Goal: Transaction & Acquisition: Book appointment/travel/reservation

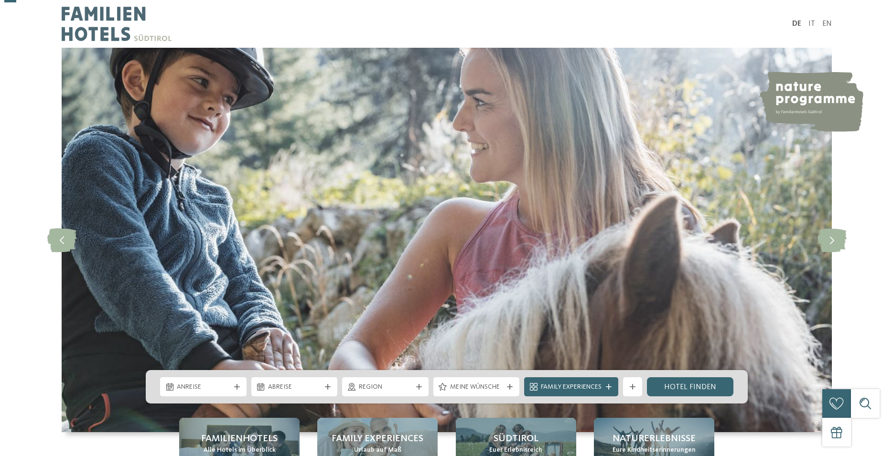
scroll to position [195, 0]
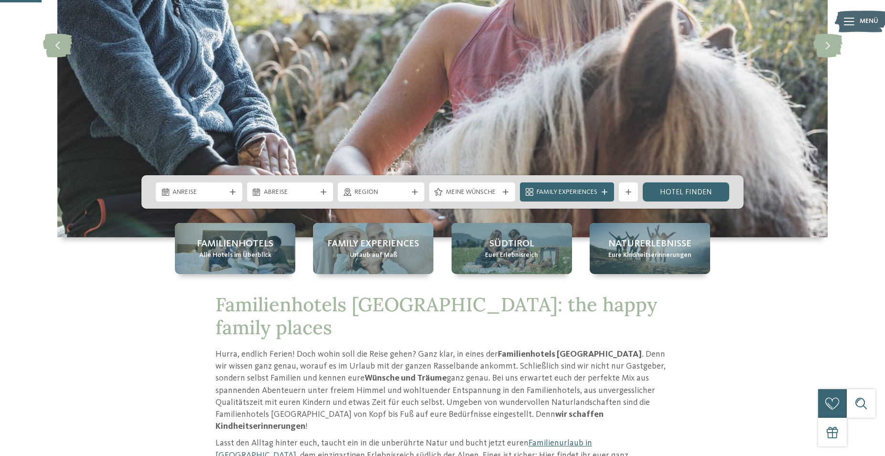
click at [226, 202] on div "Anreise Abreise" at bounding box center [442, 191] width 602 height 33
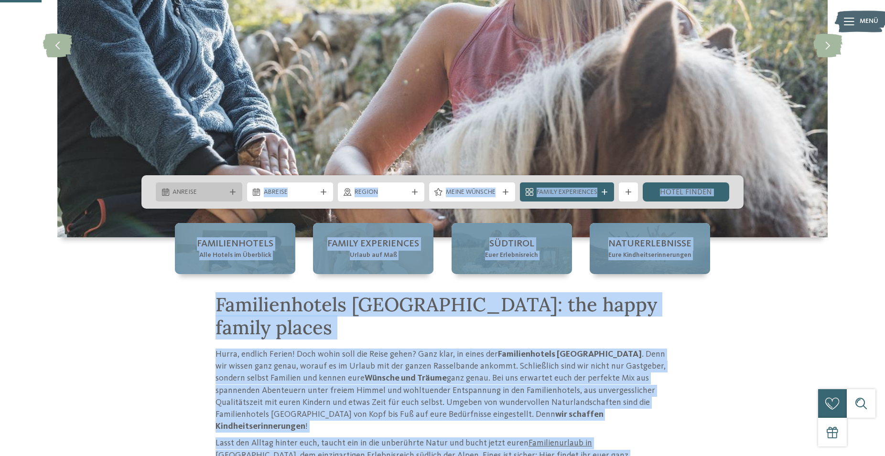
click at [225, 195] on span "Anreise" at bounding box center [199, 193] width 53 height 10
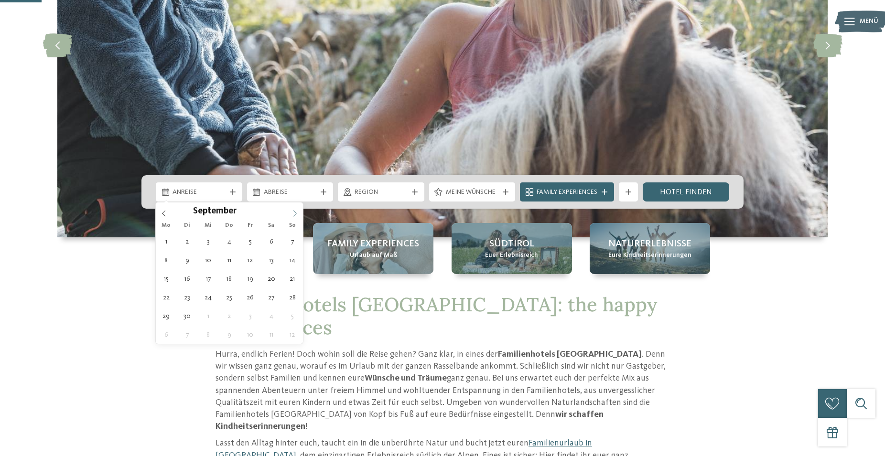
click at [303, 215] on span at bounding box center [295, 211] width 16 height 16
click at [299, 214] on span at bounding box center [295, 211] width 16 height 16
type div "18.10.2025"
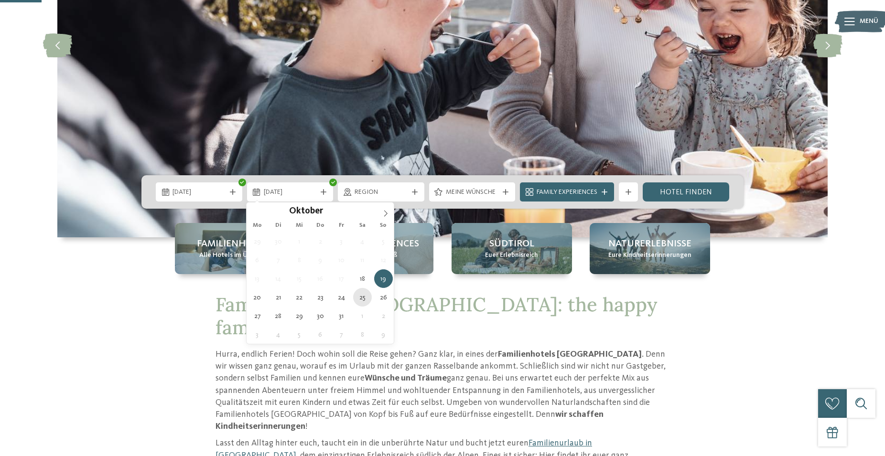
type div "25.10.2025"
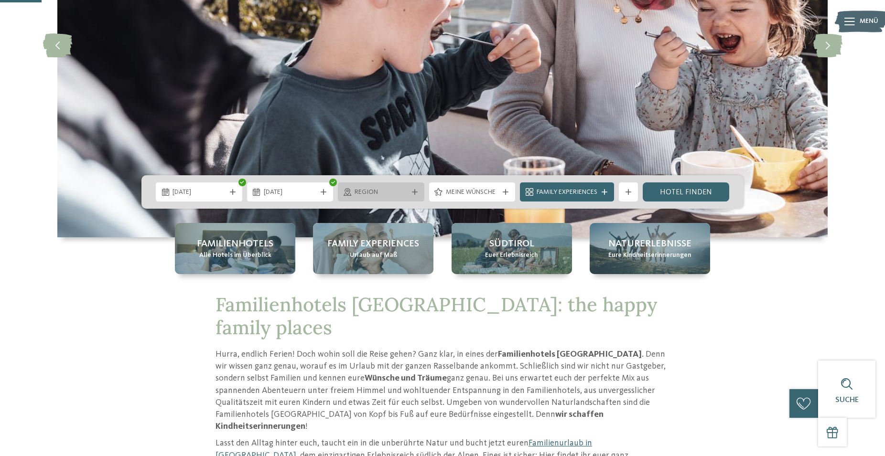
click at [368, 195] on span "Region" at bounding box center [381, 193] width 53 height 10
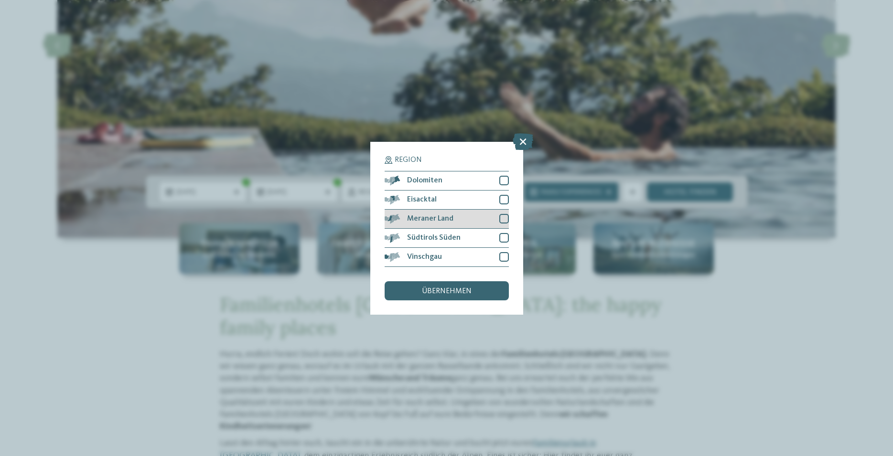
click at [500, 220] on div at bounding box center [504, 219] width 10 height 10
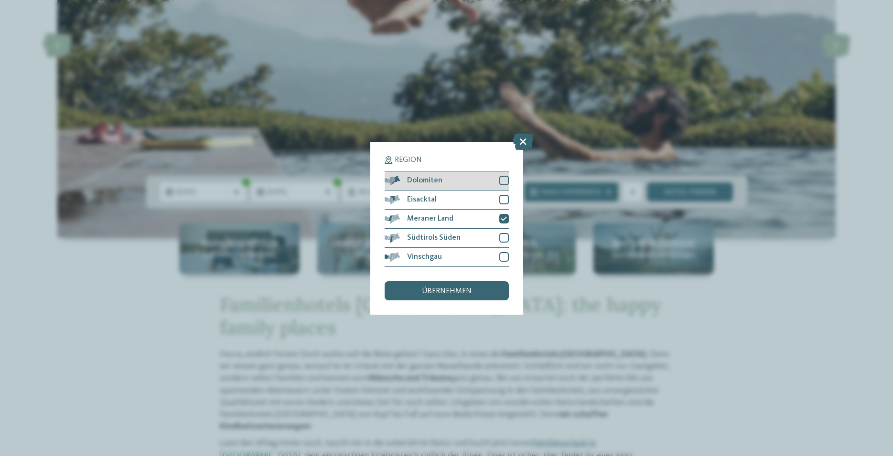
click at [501, 182] on div at bounding box center [504, 181] width 10 height 10
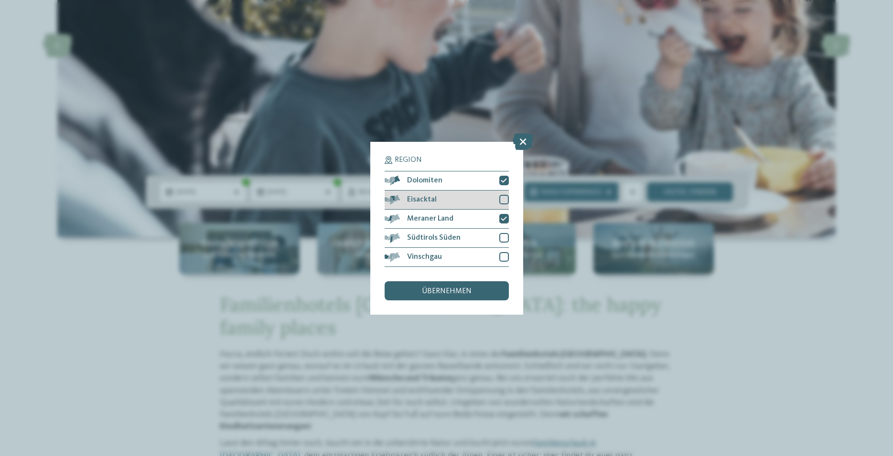
click at [504, 201] on div at bounding box center [504, 200] width 10 height 10
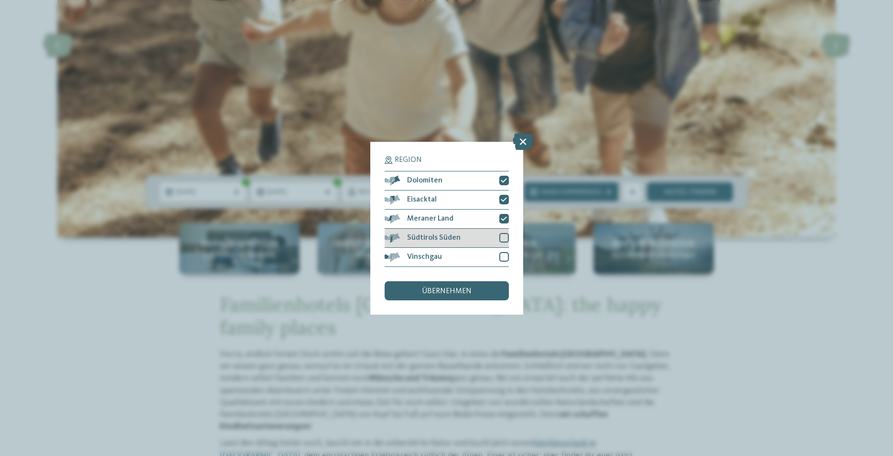
click at [505, 239] on div at bounding box center [504, 238] width 10 height 10
click at [464, 292] on span "übernehmen" at bounding box center [447, 292] width 50 height 8
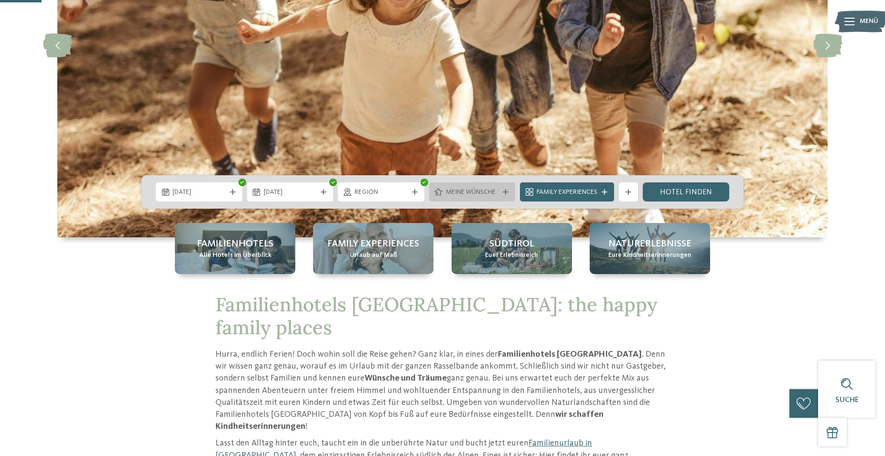
click at [467, 194] on span "Meine Wünsche" at bounding box center [472, 193] width 53 height 10
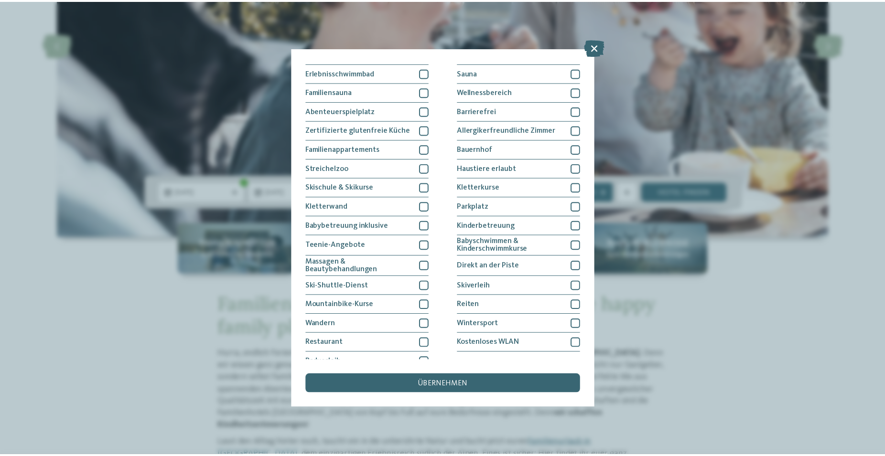
scroll to position [44, 0]
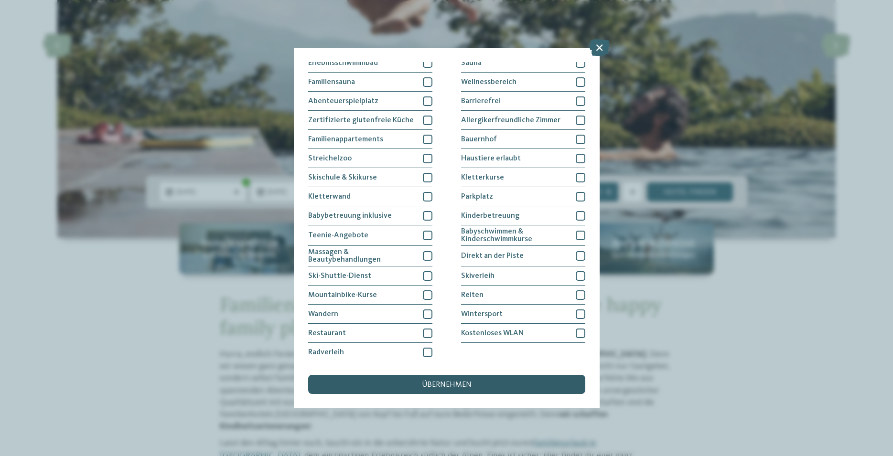
click at [466, 383] on span "übernehmen" at bounding box center [447, 385] width 50 height 8
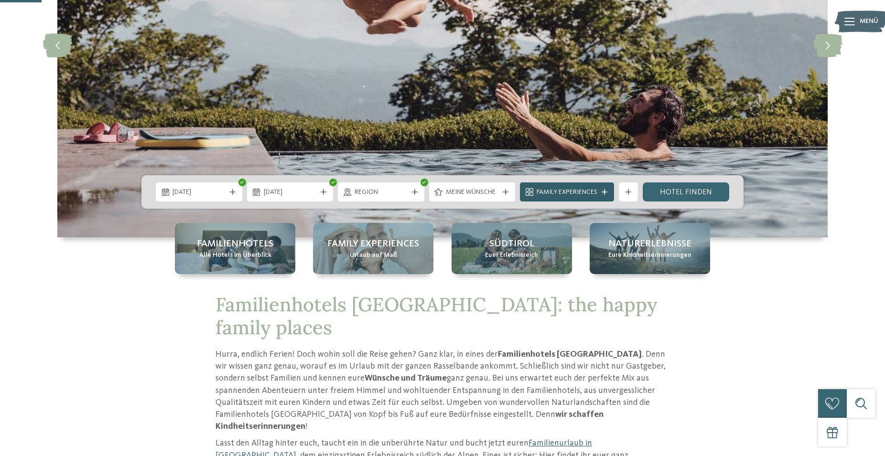
click at [555, 192] on span "Family Experiences" at bounding box center [567, 193] width 61 height 10
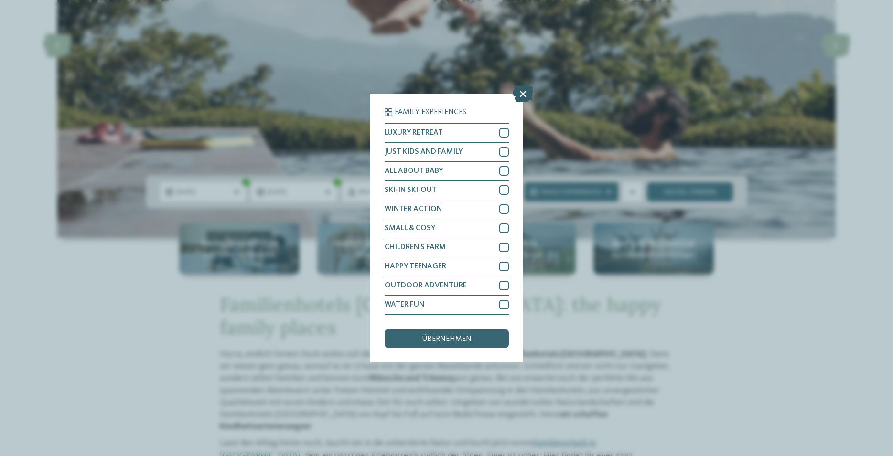
click at [519, 97] on icon at bounding box center [523, 93] width 21 height 17
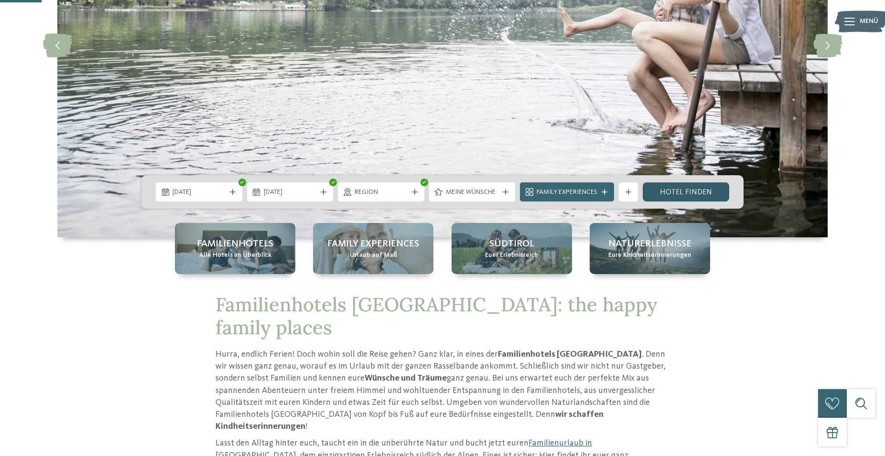
click at [672, 189] on link "Hotel finden" at bounding box center [686, 192] width 86 height 19
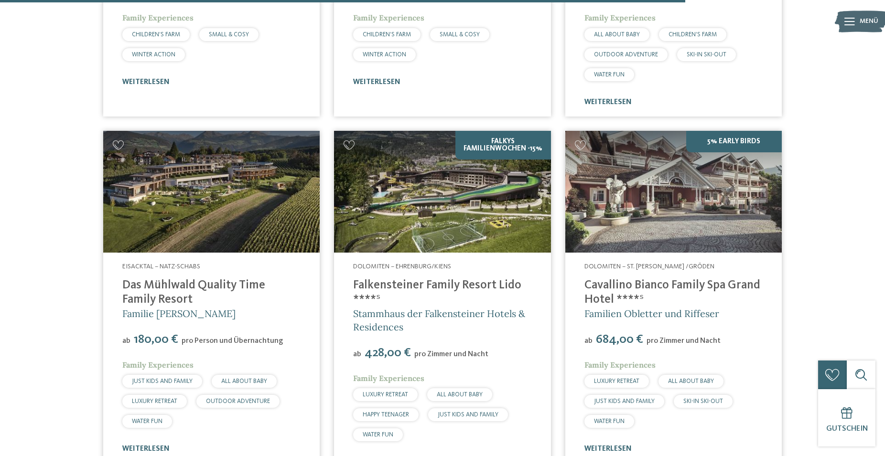
scroll to position [2117, 0]
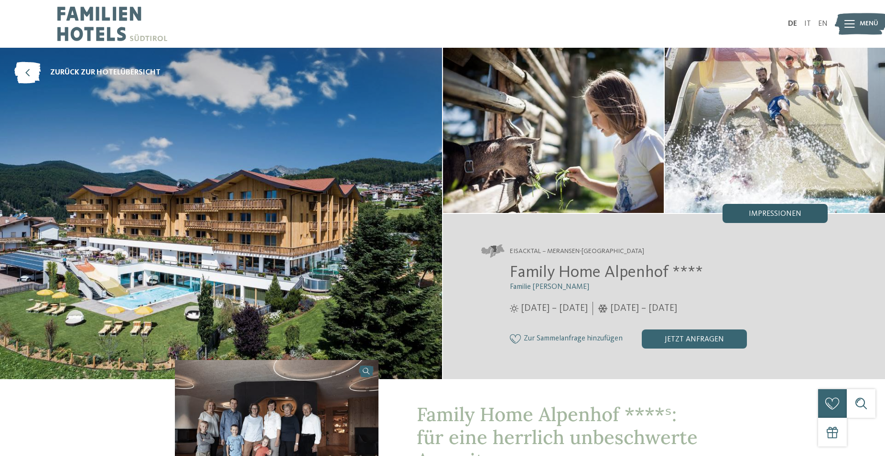
click at [805, 220] on div "Impressionen" at bounding box center [775, 213] width 105 height 19
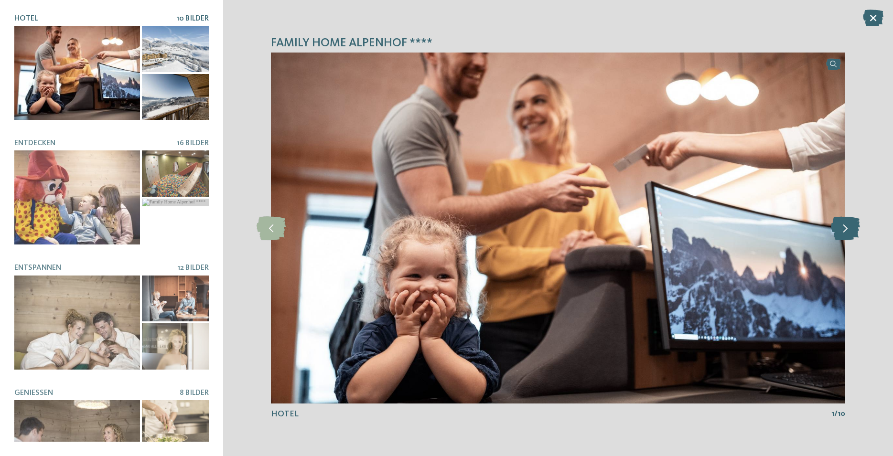
click at [843, 231] on icon at bounding box center [845, 228] width 29 height 24
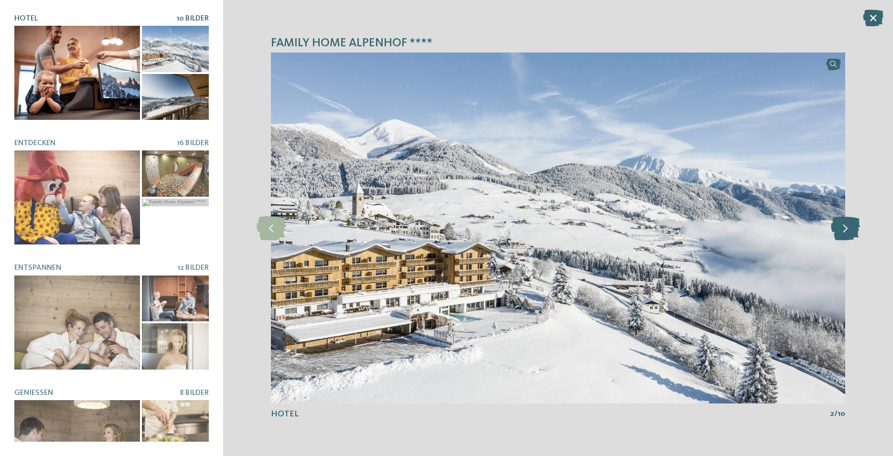
click at [843, 231] on icon at bounding box center [845, 228] width 29 height 24
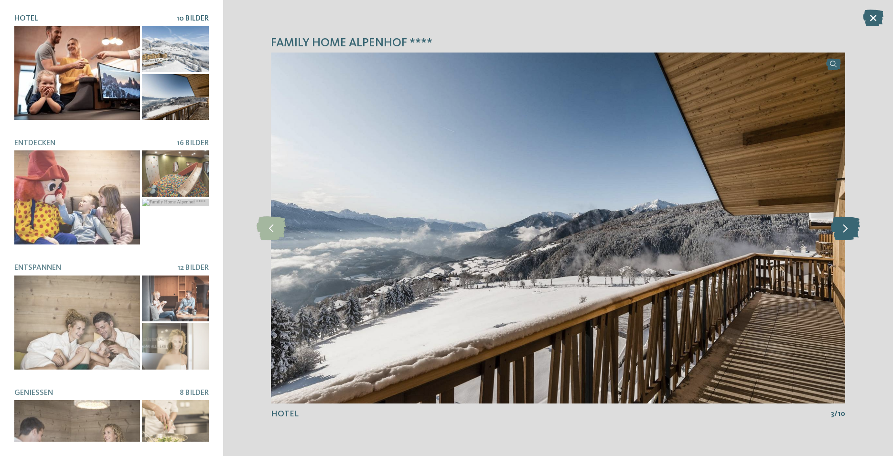
click at [843, 231] on icon at bounding box center [845, 228] width 29 height 24
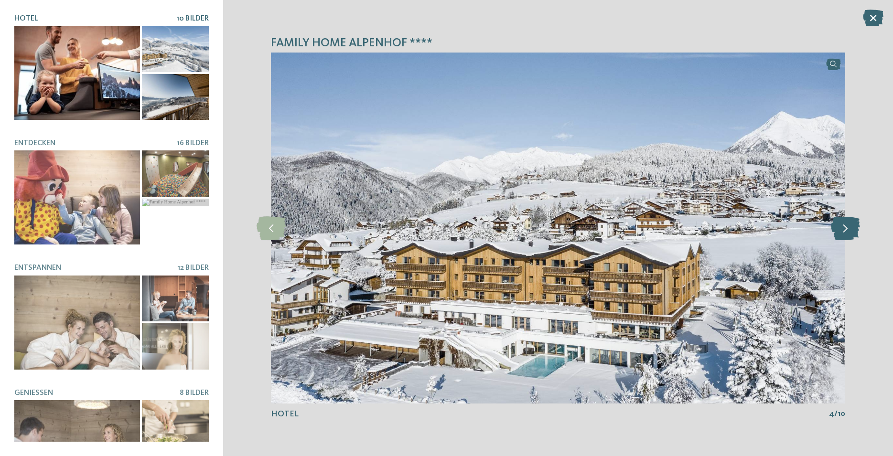
click at [843, 231] on icon at bounding box center [845, 228] width 29 height 24
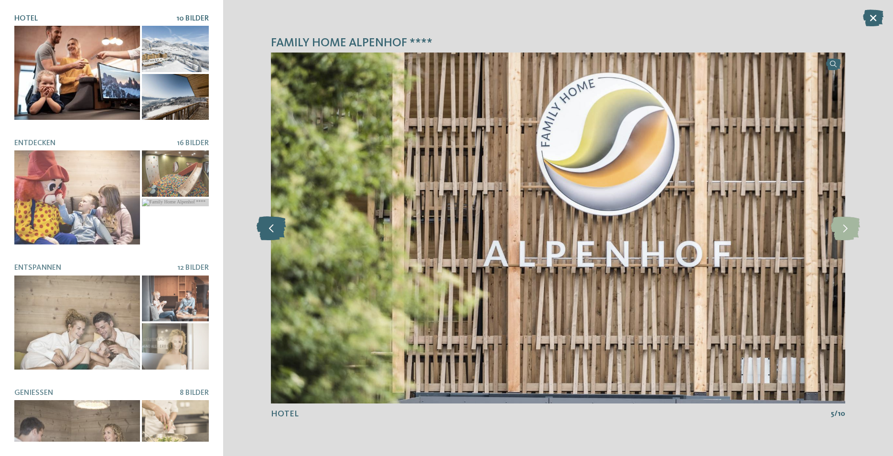
click at [278, 222] on icon at bounding box center [271, 228] width 29 height 24
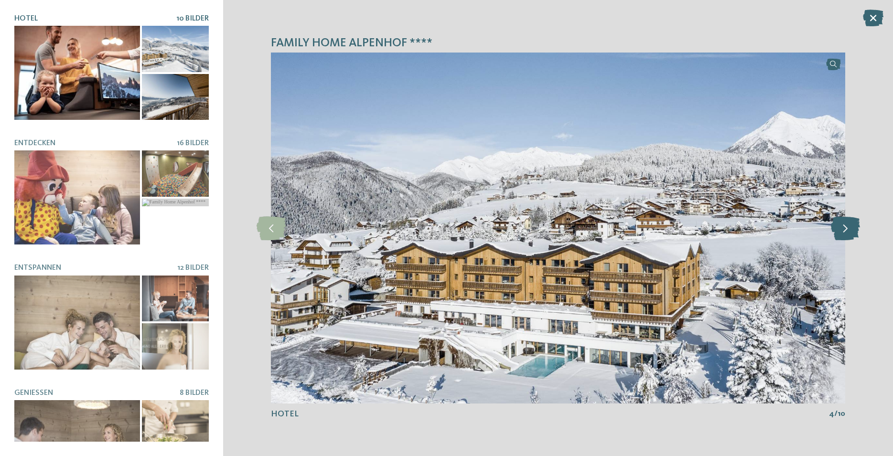
click at [846, 228] on icon at bounding box center [845, 228] width 29 height 24
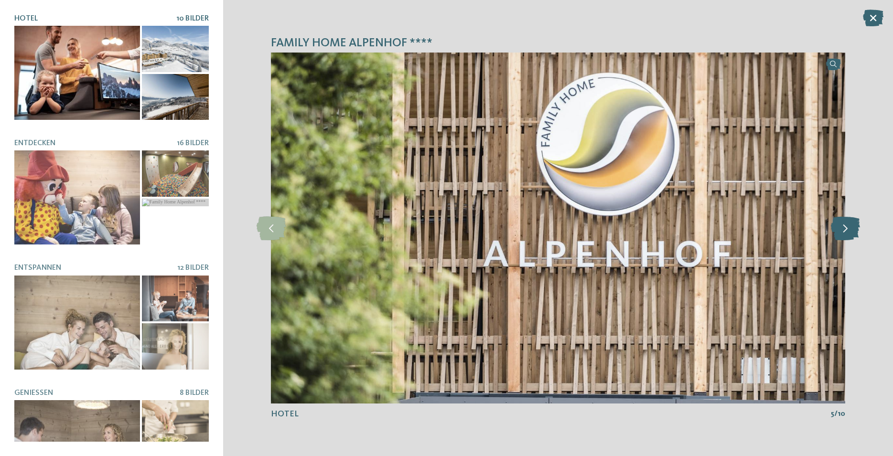
click at [846, 228] on icon at bounding box center [845, 228] width 29 height 24
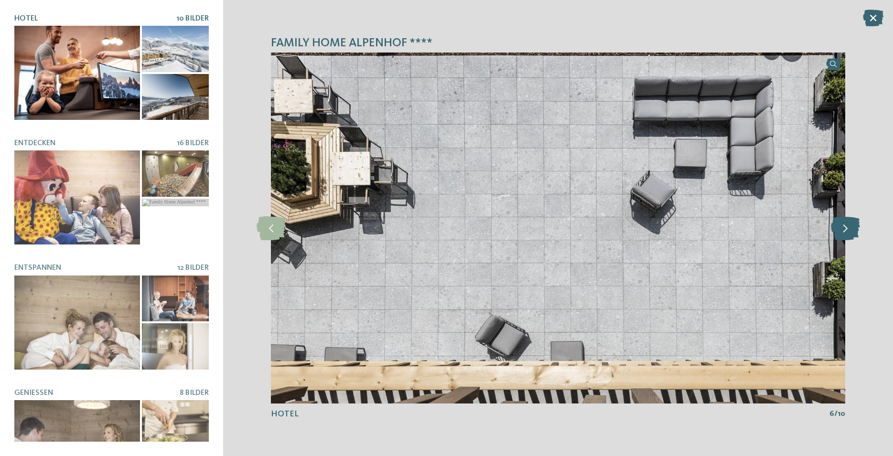
click at [846, 228] on icon at bounding box center [845, 228] width 29 height 24
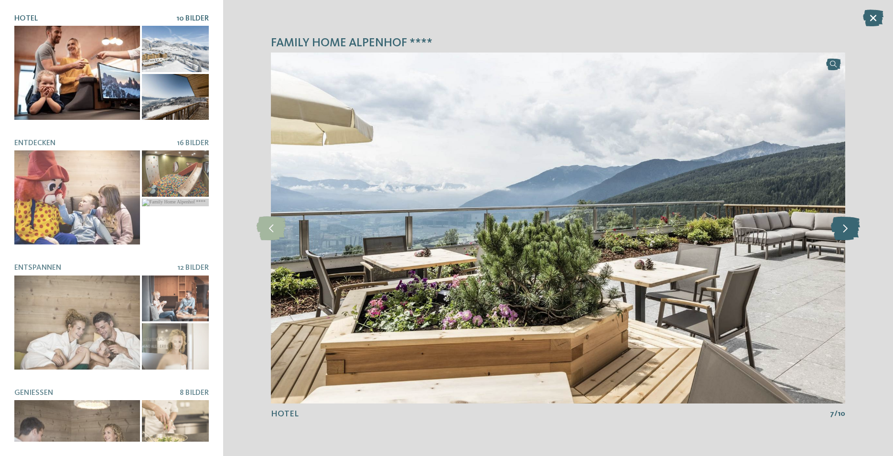
click at [846, 228] on icon at bounding box center [845, 228] width 29 height 24
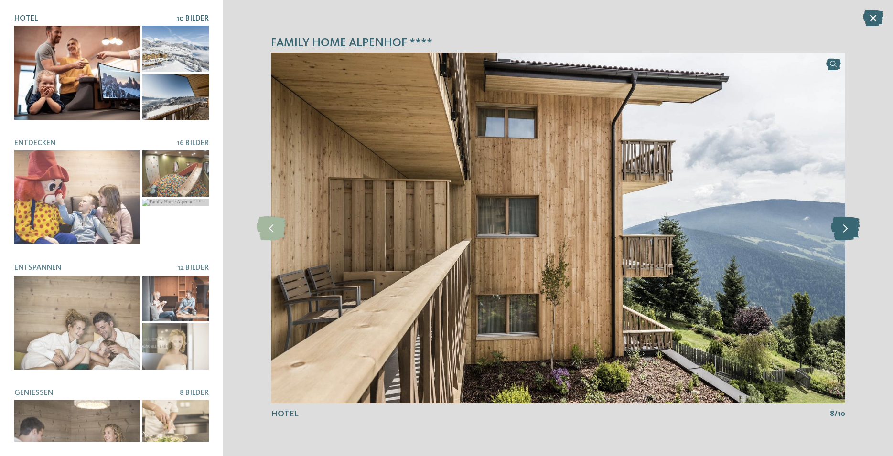
click at [846, 228] on icon at bounding box center [845, 228] width 29 height 24
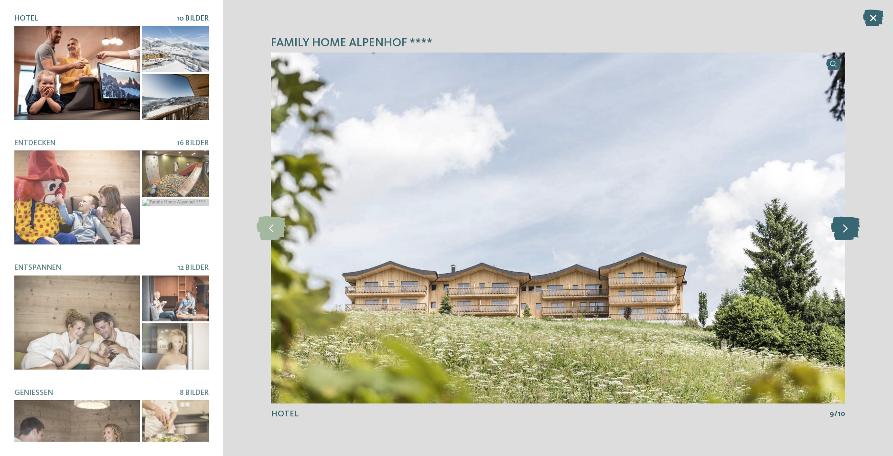
click at [846, 228] on icon at bounding box center [845, 228] width 29 height 24
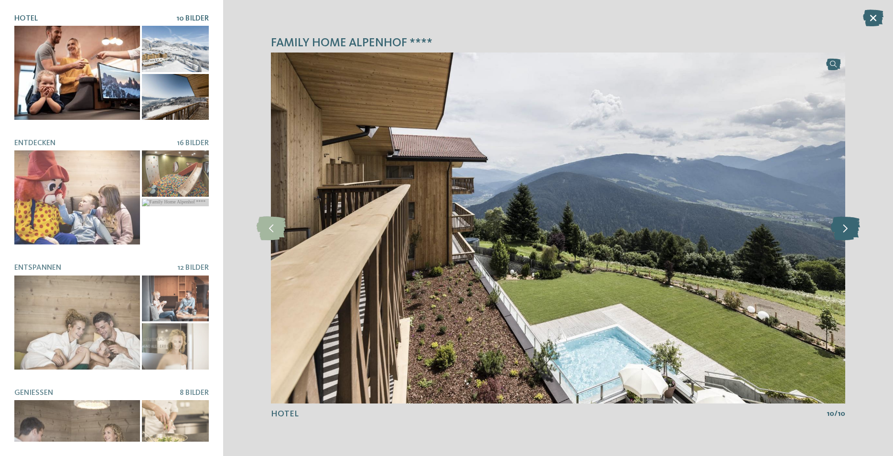
click at [846, 228] on icon at bounding box center [845, 228] width 29 height 24
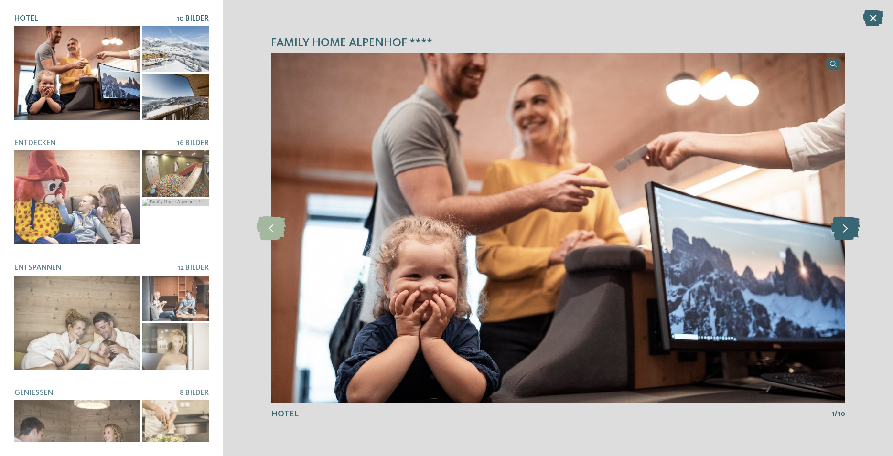
click at [846, 228] on icon at bounding box center [845, 228] width 29 height 24
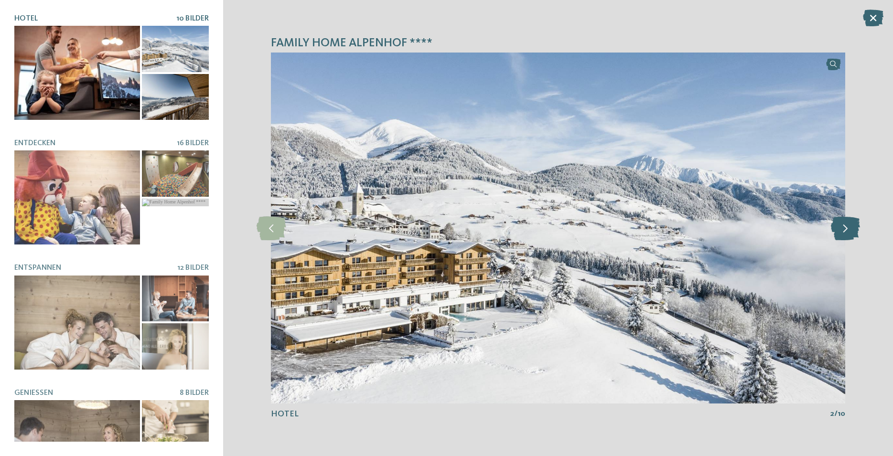
click at [846, 228] on icon at bounding box center [845, 228] width 29 height 24
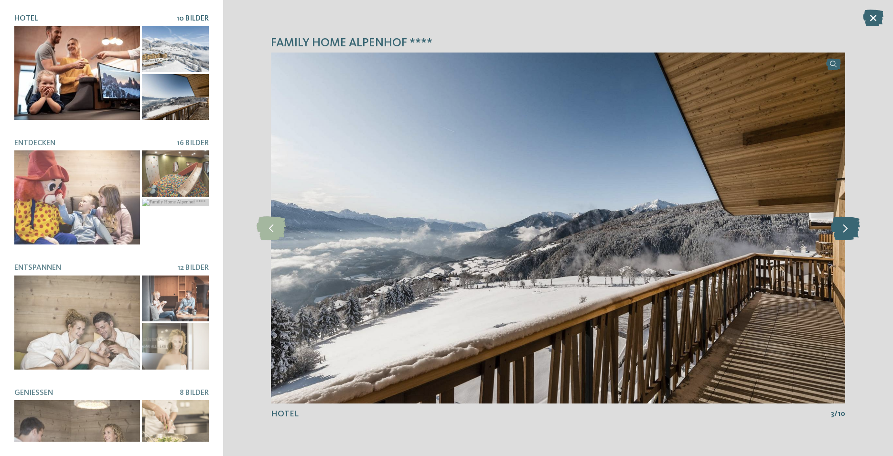
click at [846, 228] on icon at bounding box center [845, 228] width 29 height 24
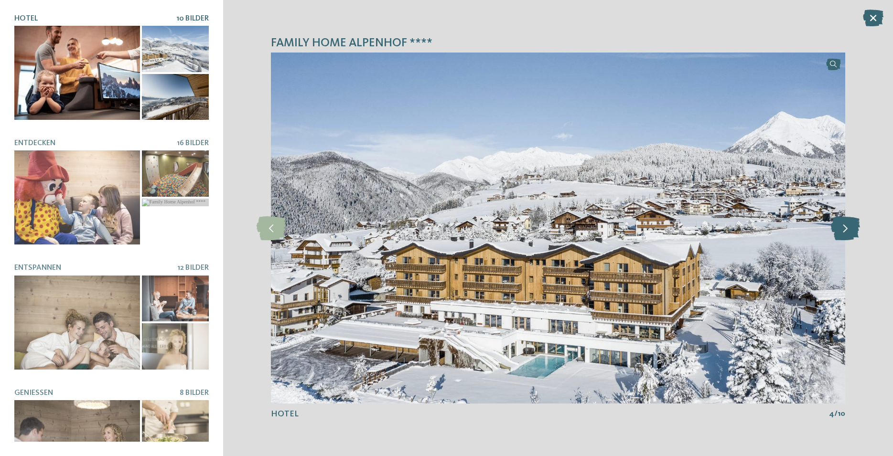
click at [846, 228] on icon at bounding box center [845, 228] width 29 height 24
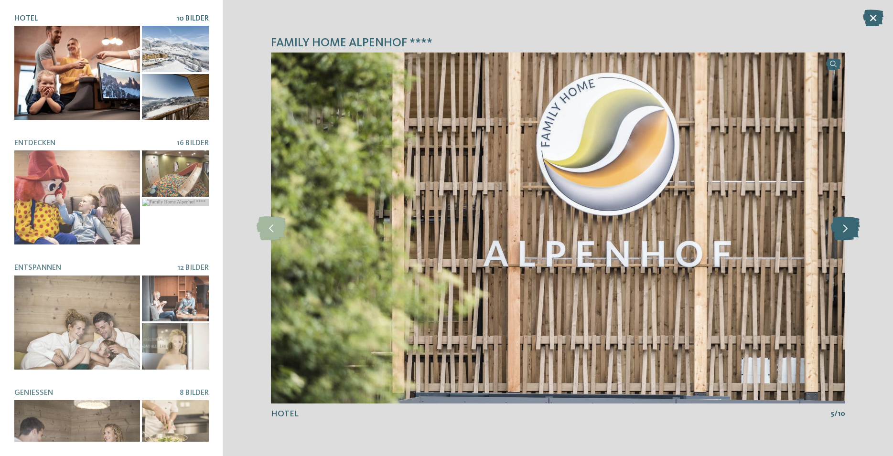
click at [846, 228] on icon at bounding box center [845, 228] width 29 height 24
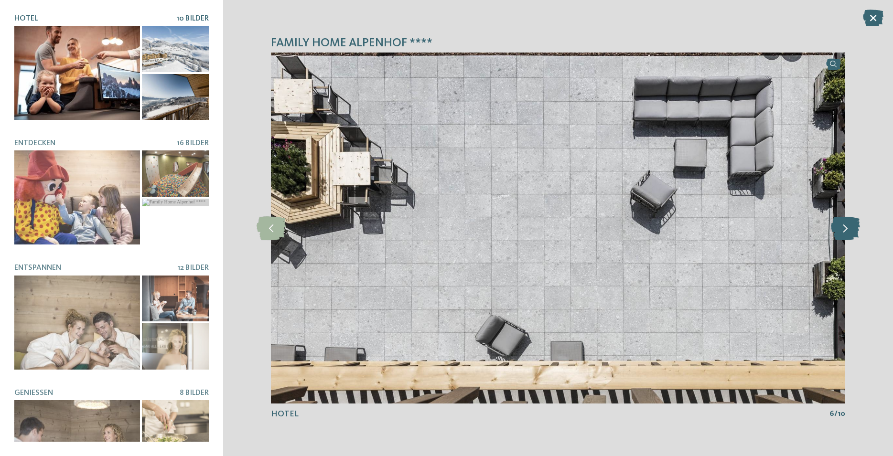
click at [846, 228] on icon at bounding box center [845, 228] width 29 height 24
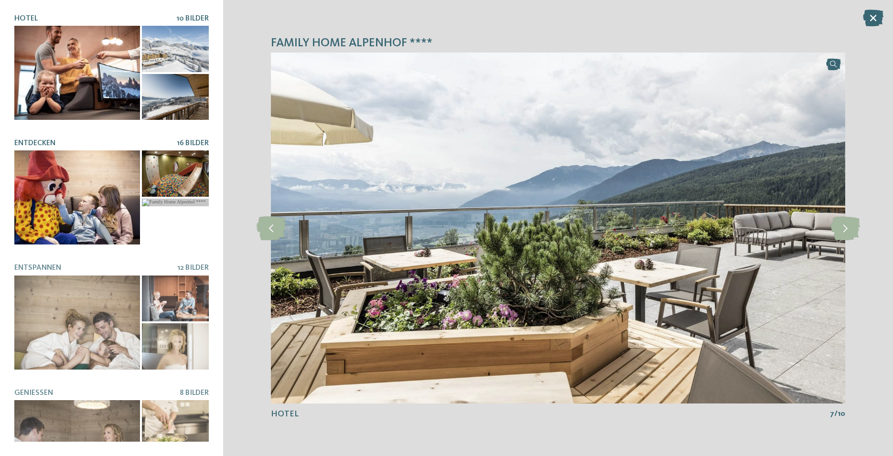
click at [105, 185] on div at bounding box center [77, 198] width 126 height 94
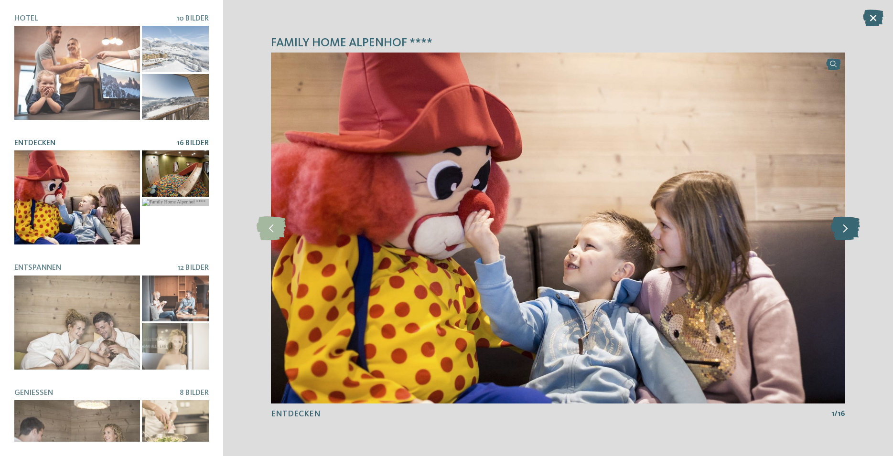
click at [837, 240] on div at bounding box center [845, 228] width 26 height 26
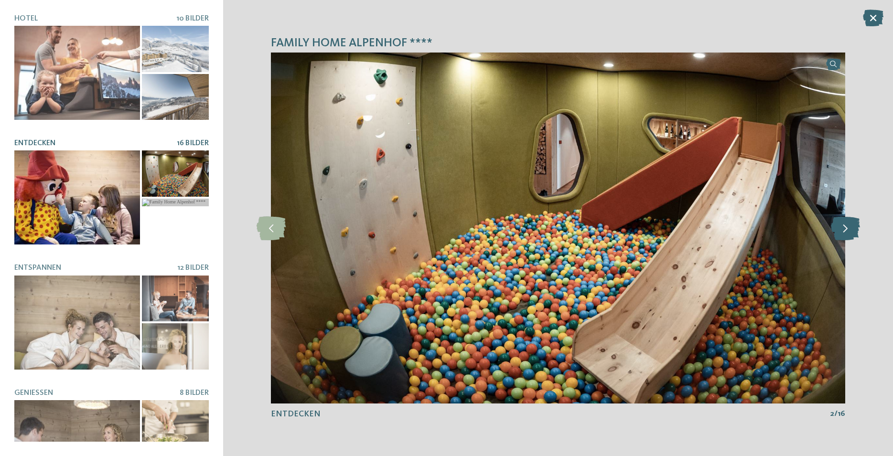
click at [837, 238] on icon at bounding box center [845, 228] width 29 height 24
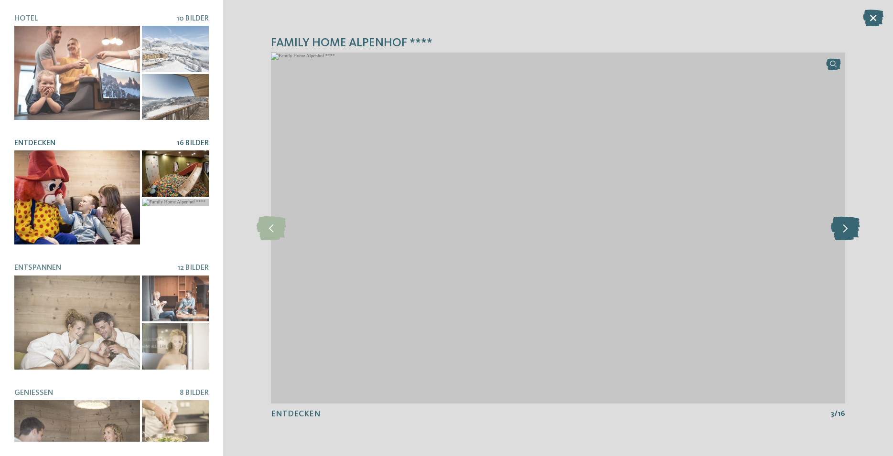
click at [837, 238] on icon at bounding box center [845, 228] width 29 height 24
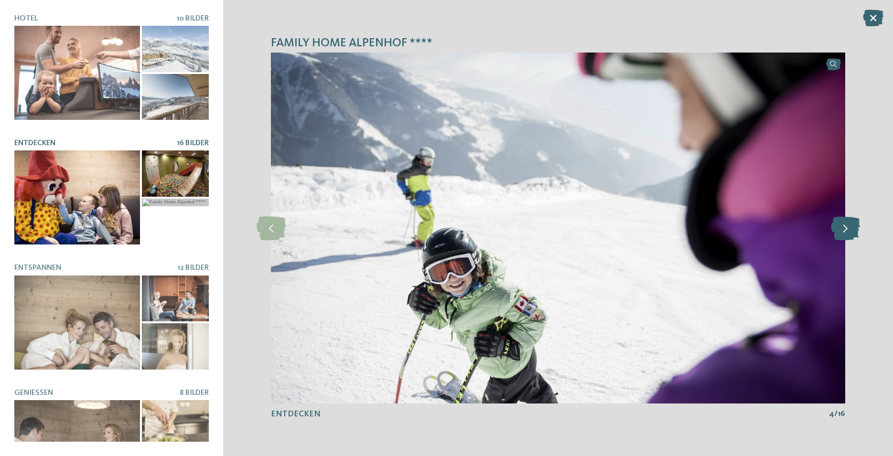
click at [837, 238] on icon at bounding box center [845, 228] width 29 height 24
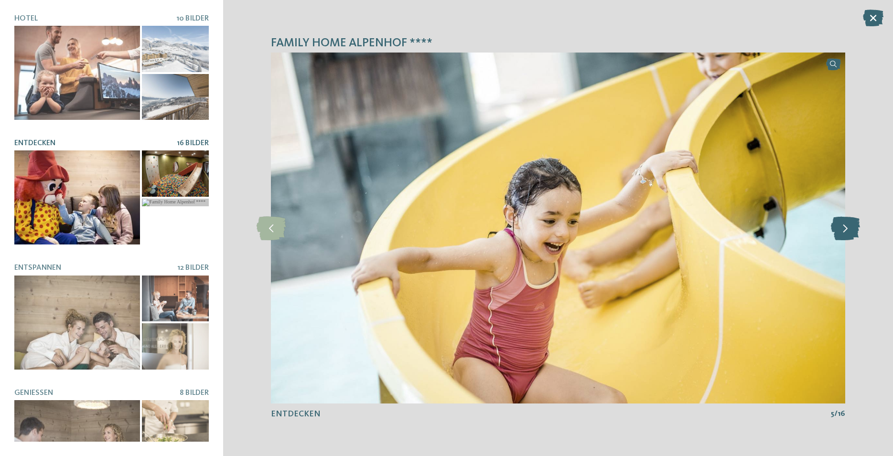
click at [837, 238] on icon at bounding box center [845, 228] width 29 height 24
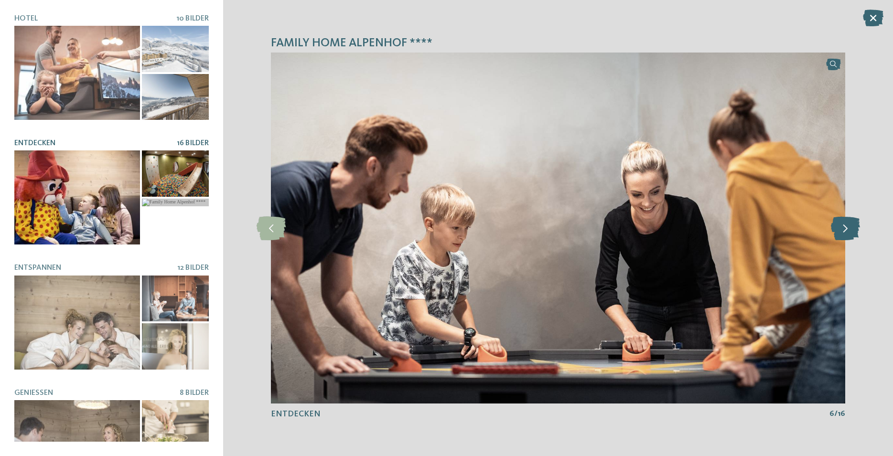
click at [837, 238] on icon at bounding box center [845, 228] width 29 height 24
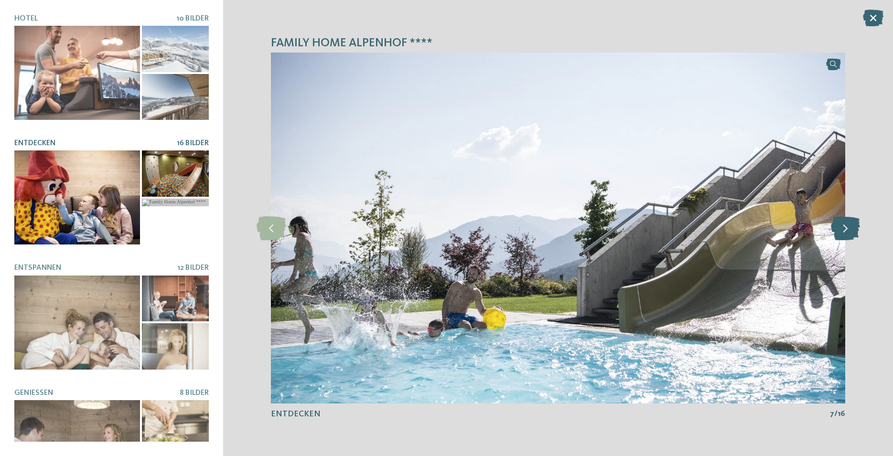
click at [837, 238] on icon at bounding box center [845, 228] width 29 height 24
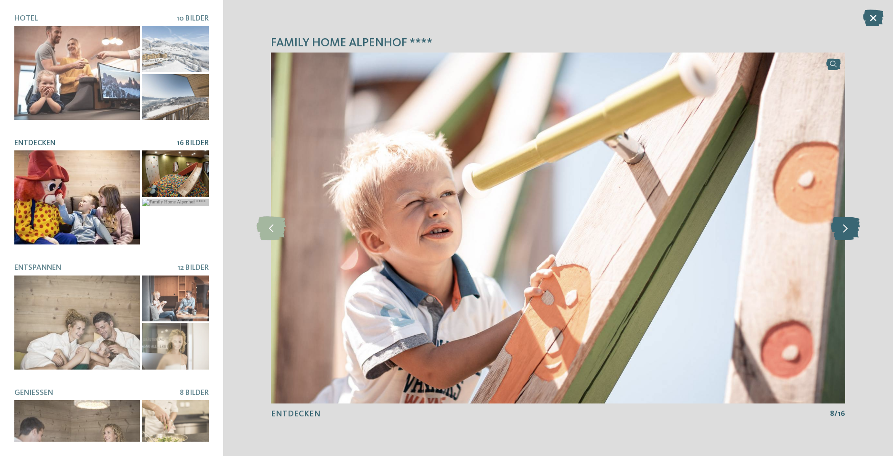
click at [837, 238] on icon at bounding box center [845, 228] width 29 height 24
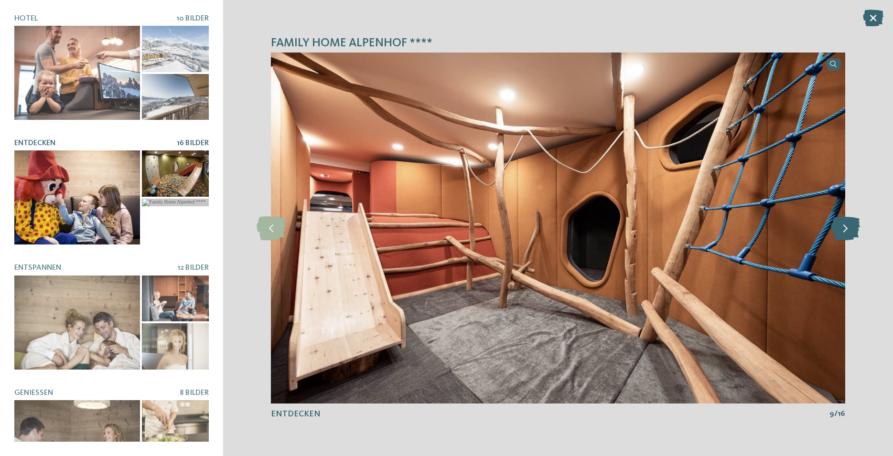
click at [837, 238] on icon at bounding box center [845, 228] width 29 height 24
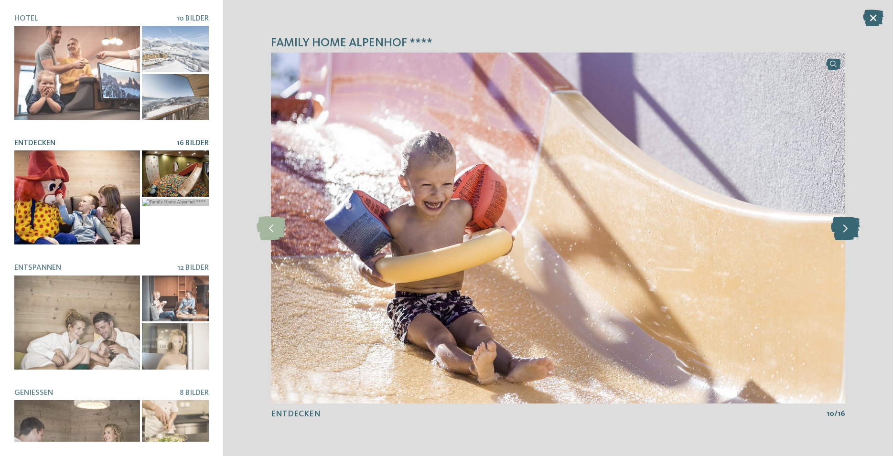
click at [837, 238] on icon at bounding box center [845, 228] width 29 height 24
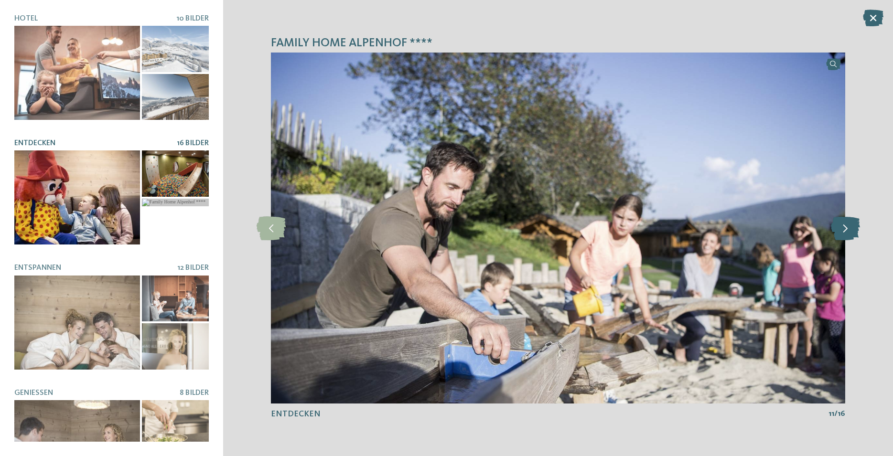
click at [837, 238] on icon at bounding box center [845, 228] width 29 height 24
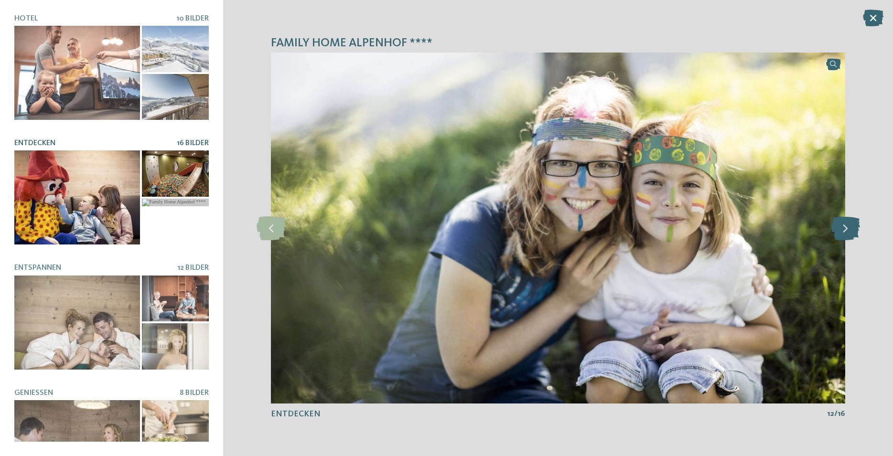
click at [837, 238] on icon at bounding box center [845, 228] width 29 height 24
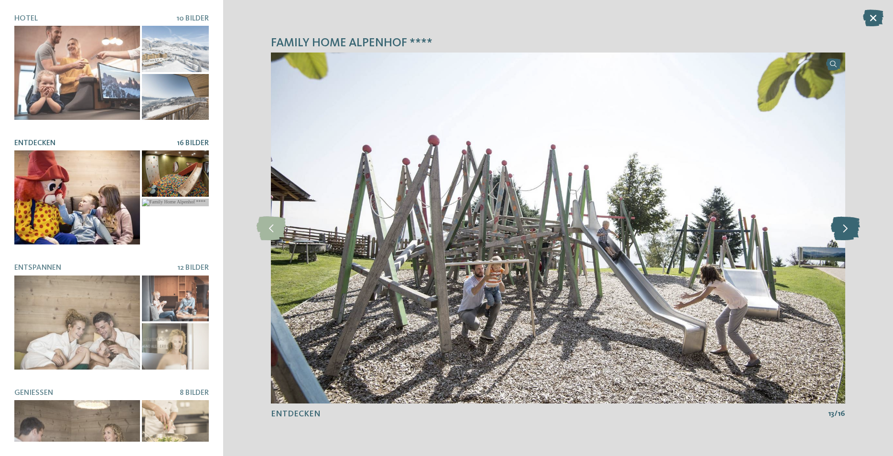
click at [837, 238] on icon at bounding box center [845, 228] width 29 height 24
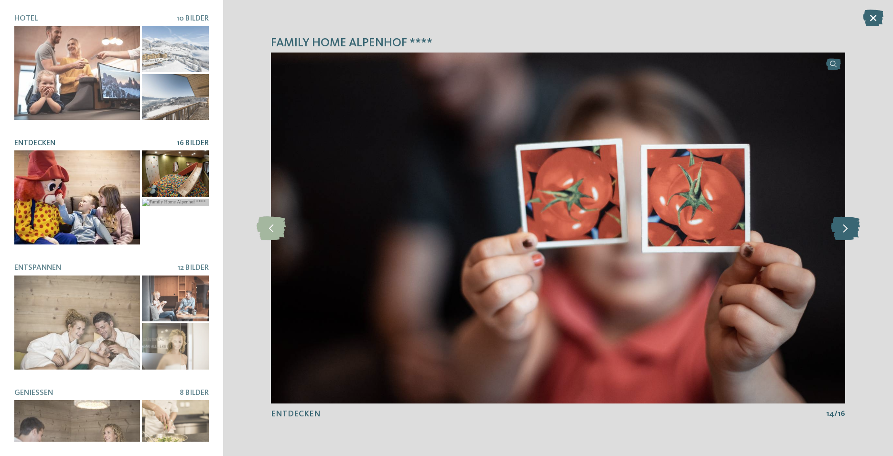
click at [837, 238] on icon at bounding box center [845, 228] width 29 height 24
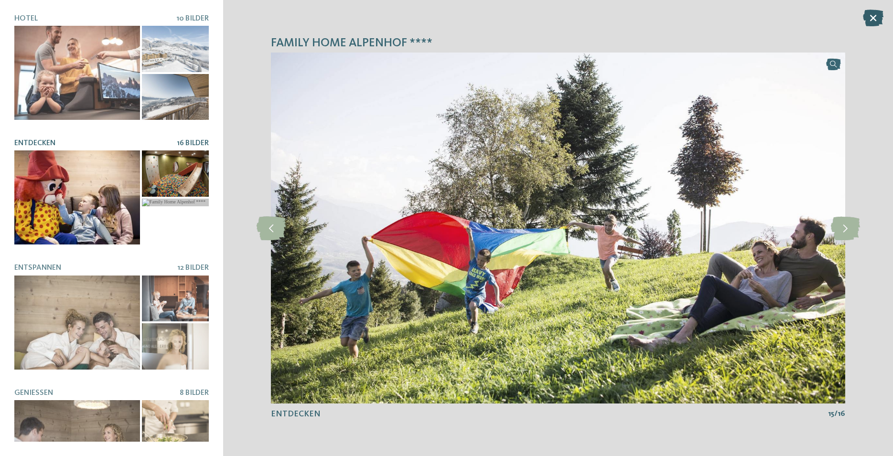
click at [879, 18] on icon at bounding box center [873, 18] width 21 height 17
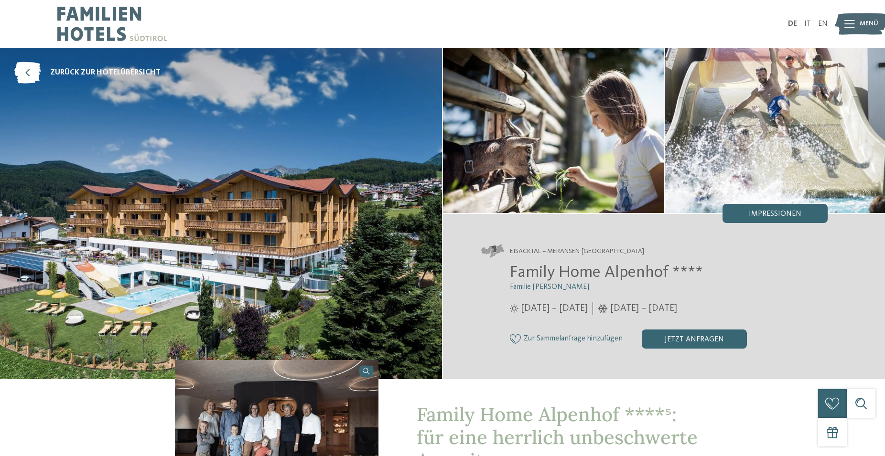
click at [855, 27] on img at bounding box center [861, 24] width 53 height 26
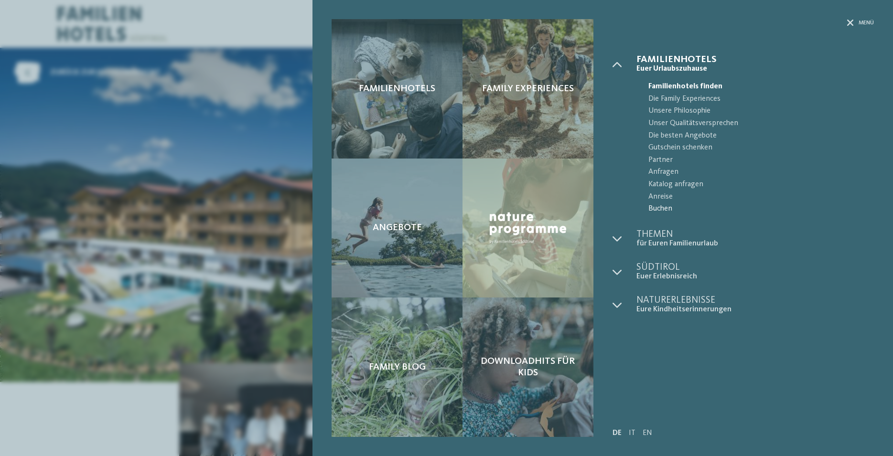
click at [672, 208] on span "Buchen" at bounding box center [762, 209] width 226 height 12
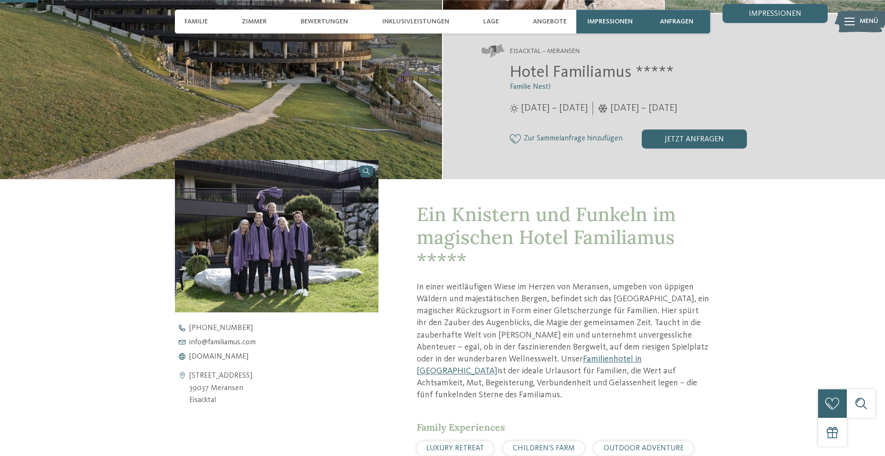
scroll to position [244, 0]
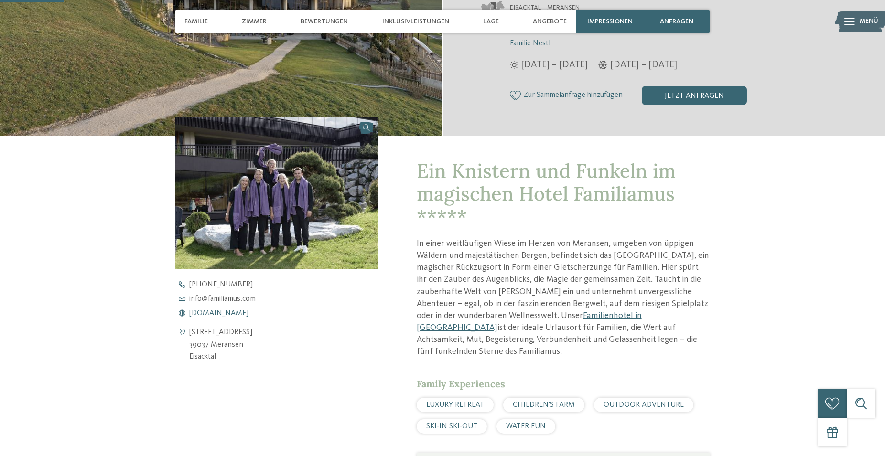
click at [221, 317] on span "www.familiamus.com" at bounding box center [218, 314] width 59 height 8
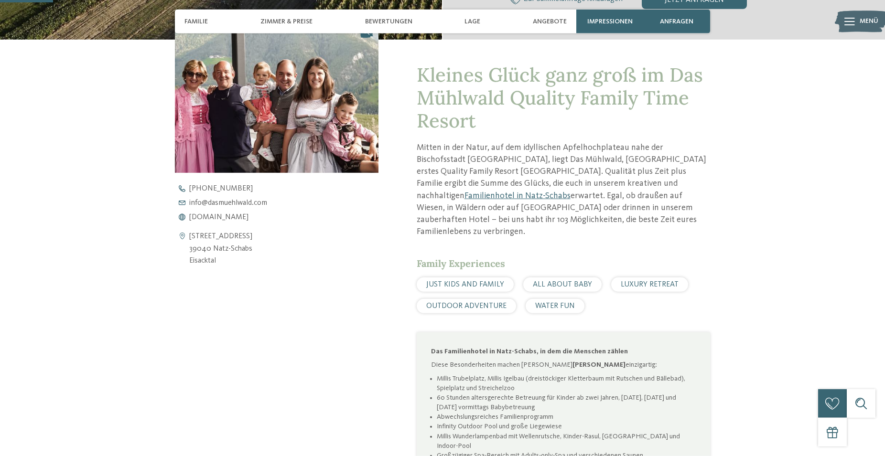
scroll to position [341, 0]
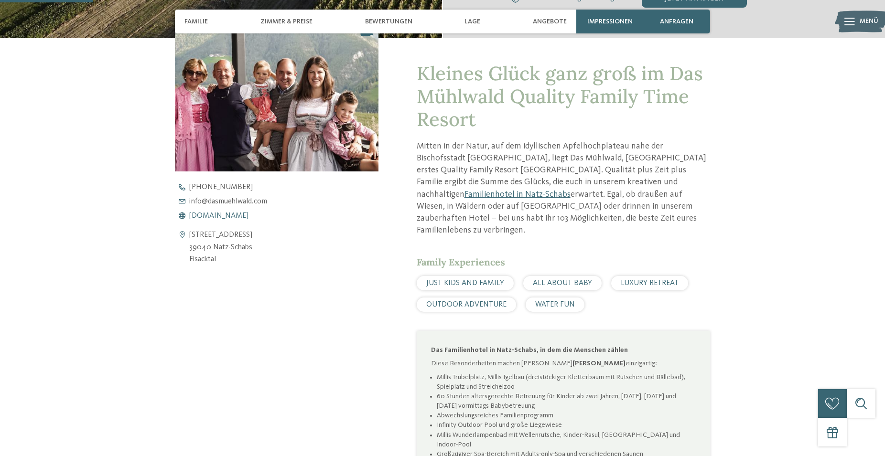
click at [234, 218] on span "www.dasmuehlwald.com" at bounding box center [218, 216] width 59 height 8
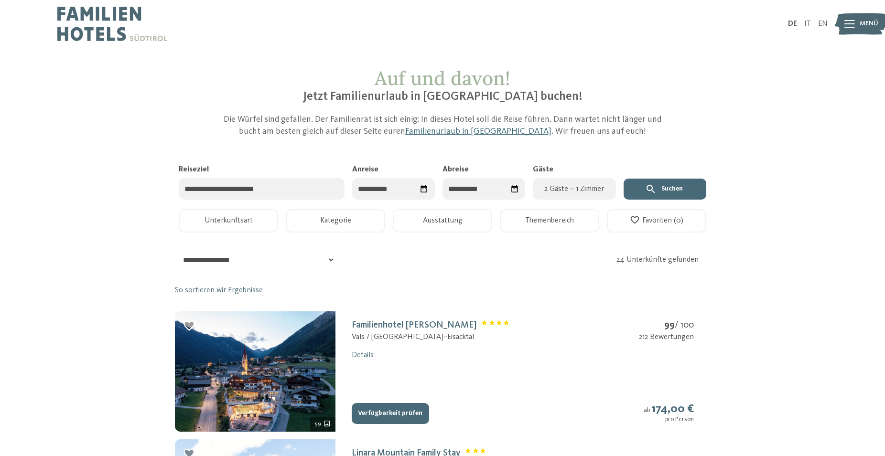
click at [290, 197] on input "Reiseziel" at bounding box center [262, 189] width 166 height 22
type input "********"
click at [391, 188] on input "Anreise" at bounding box center [393, 189] width 83 height 22
click at [454, 214] on div "[DATE]" at bounding box center [414, 213] width 101 height 12
click at [463, 212] on span "Nächster Monat" at bounding box center [460, 213] width 10 height 10
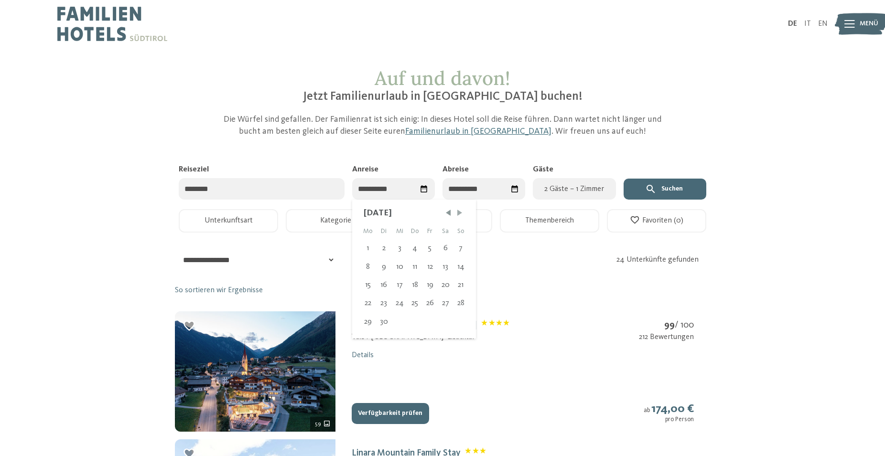
click at [463, 212] on span "Nächster Monat" at bounding box center [460, 213] width 10 height 10
click at [448, 286] on div "18" at bounding box center [445, 285] width 14 height 18
type input "**********"
click at [499, 309] on div "25" at bounding box center [495, 303] width 14 height 18
type input "**********"
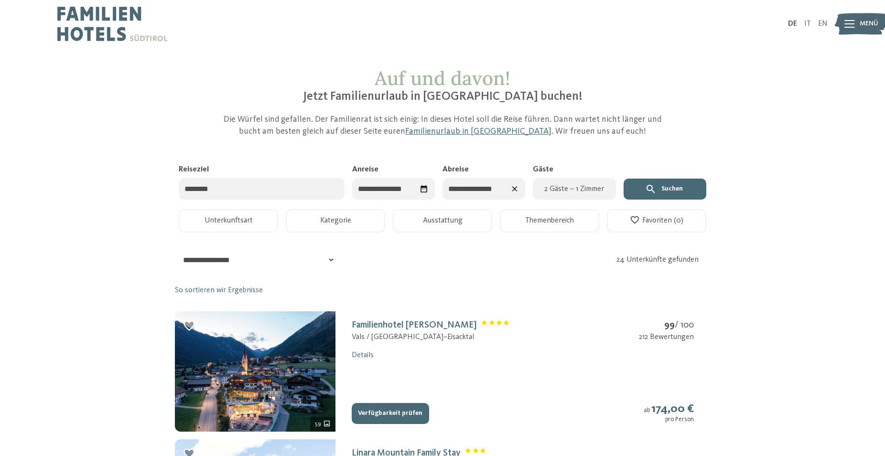
click at [577, 190] on span "2 Gäste – 1 Zimmer" at bounding box center [574, 189] width 71 height 11
select select "*"
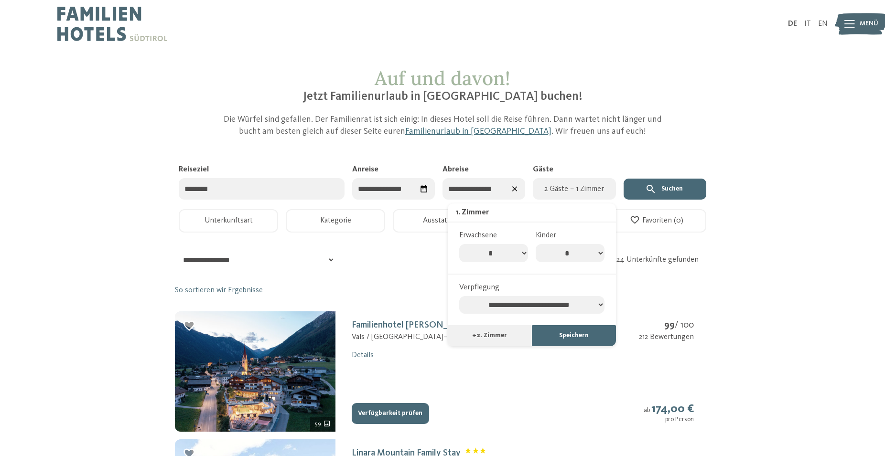
click at [536, 244] on select "* * * * * * * *" at bounding box center [570, 253] width 69 height 18
select select "*"
click option "*" at bounding box center [0, 0] width 0 height 0
select select "*"
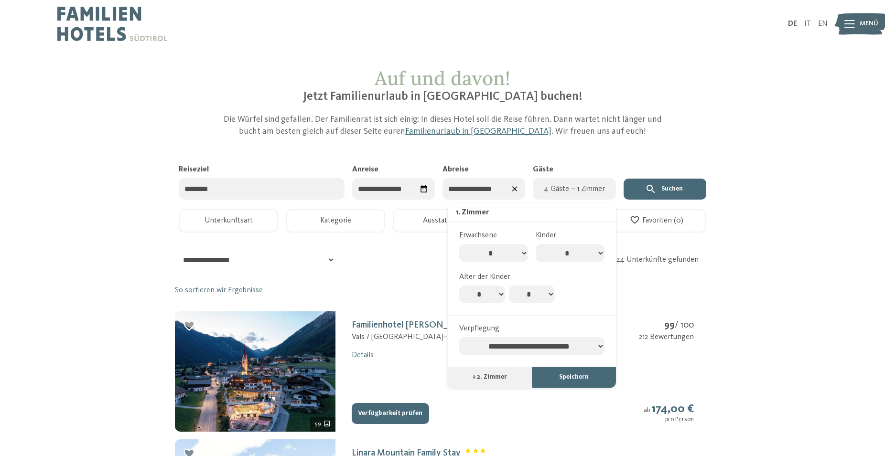
click at [459, 286] on select "* * * * * * * * * * ** ** ** ** ** ** ** **" at bounding box center [482, 295] width 46 height 18
select select "*"
click option "*" at bounding box center [0, 0] width 0 height 0
click at [521, 286] on div "Alter der Kinder * * * * * * * * * * ** ** ** ** ** ** ** ** * * * * * * * * * …" at bounding box center [531, 288] width 153 height 32
select select "*"
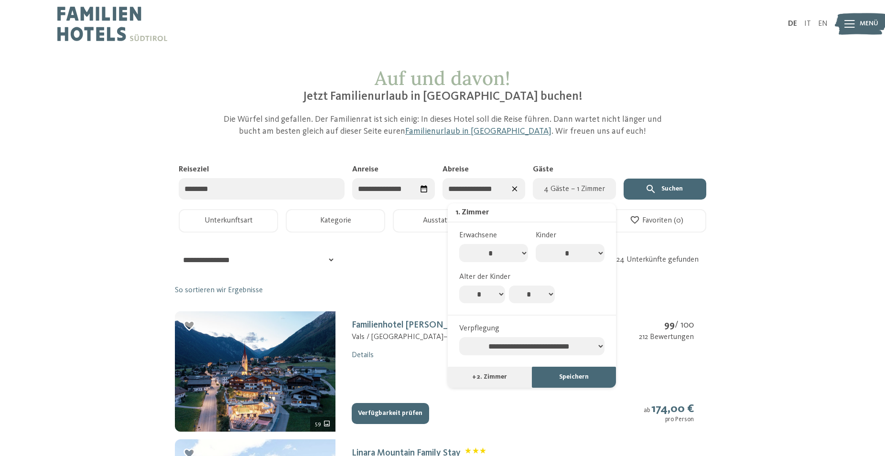
click option "*" at bounding box center [0, 0] width 0 height 0
click at [459, 337] on select "**********" at bounding box center [531, 346] width 145 height 18
select select "**********"
click option "*********" at bounding box center [0, 0] width 0 height 0
click at [551, 383] on button "Speichern" at bounding box center [574, 377] width 84 height 21
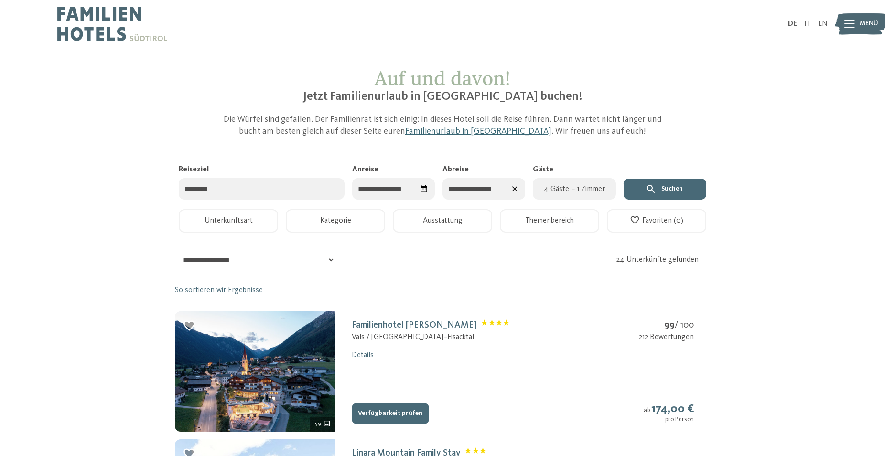
click at [662, 191] on button "Suchen" at bounding box center [665, 189] width 83 height 21
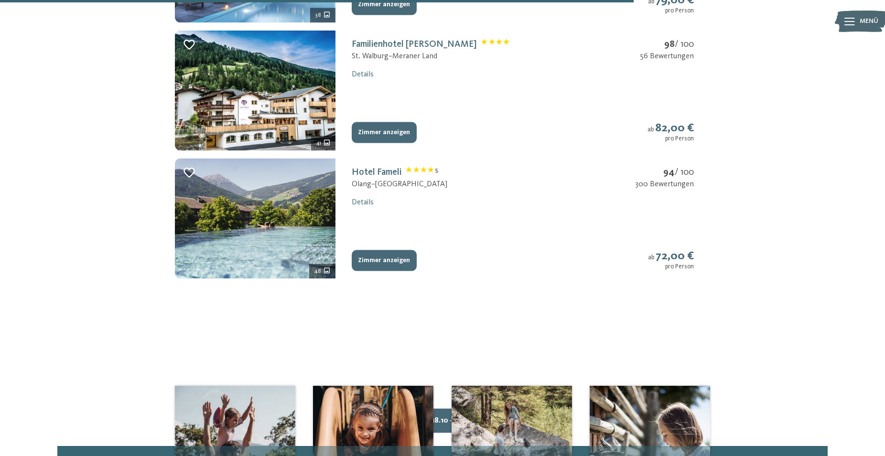
scroll to position [926, 0]
